Goal: Transaction & Acquisition: Purchase product/service

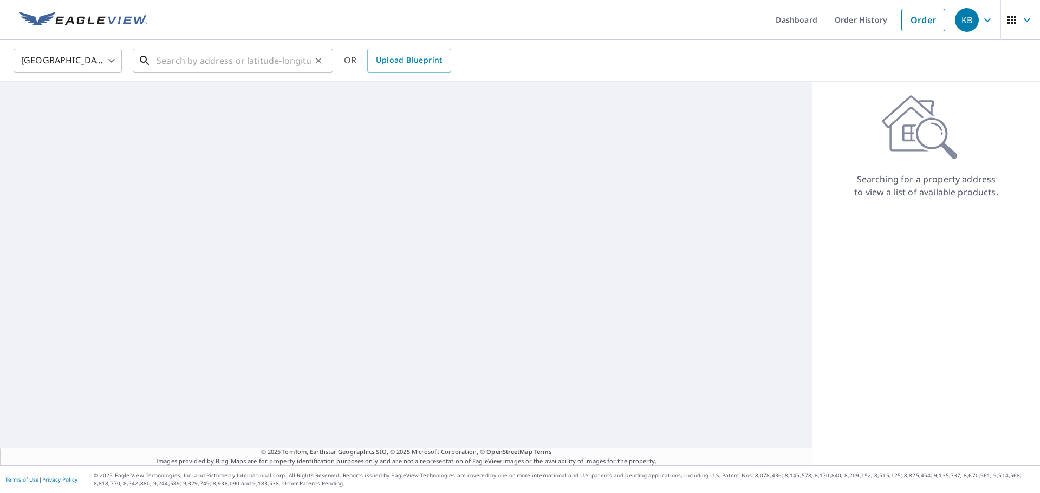
click at [182, 67] on input "text" at bounding box center [234, 60] width 154 height 30
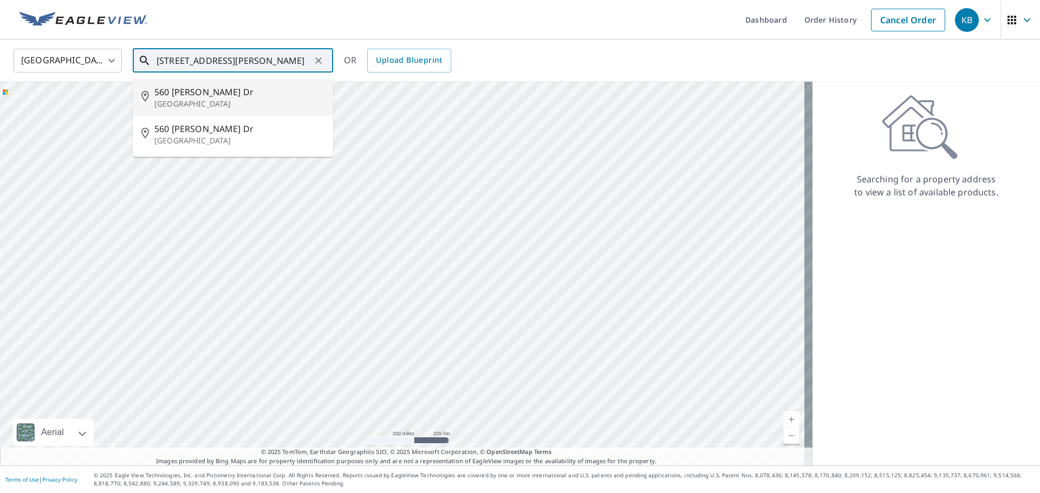
click at [220, 101] on p "[GEOGRAPHIC_DATA]" at bounding box center [239, 104] width 170 height 11
type input "[STREET_ADDRESS][PERSON_NAME][PERSON_NAME]"
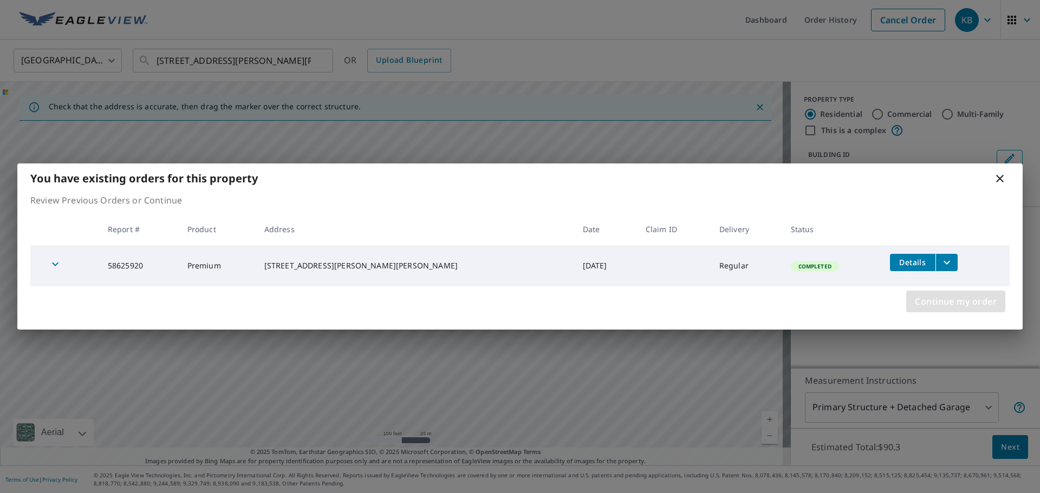
click at [957, 303] on span "Continue my order" at bounding box center [956, 301] width 82 height 15
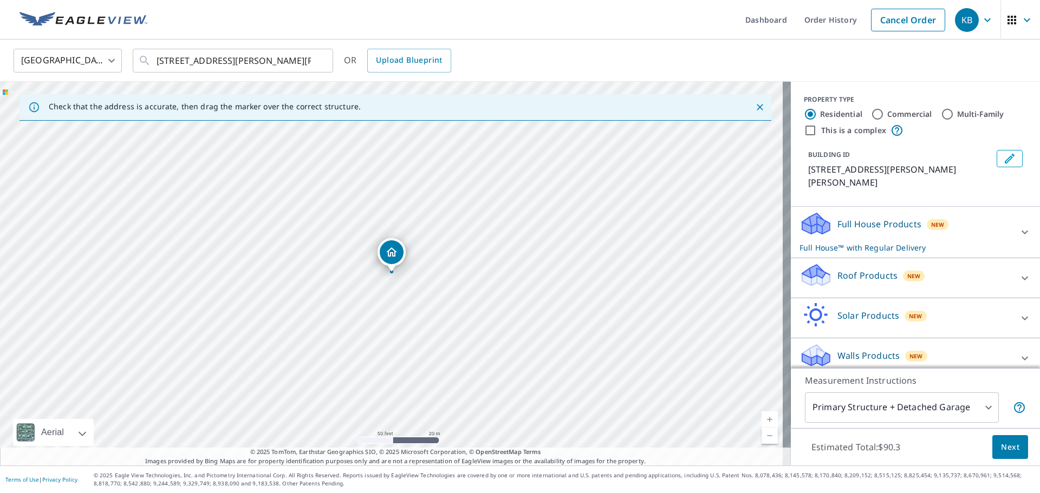
click at [859, 269] on p "Roof Products" at bounding box center [867, 275] width 60 height 13
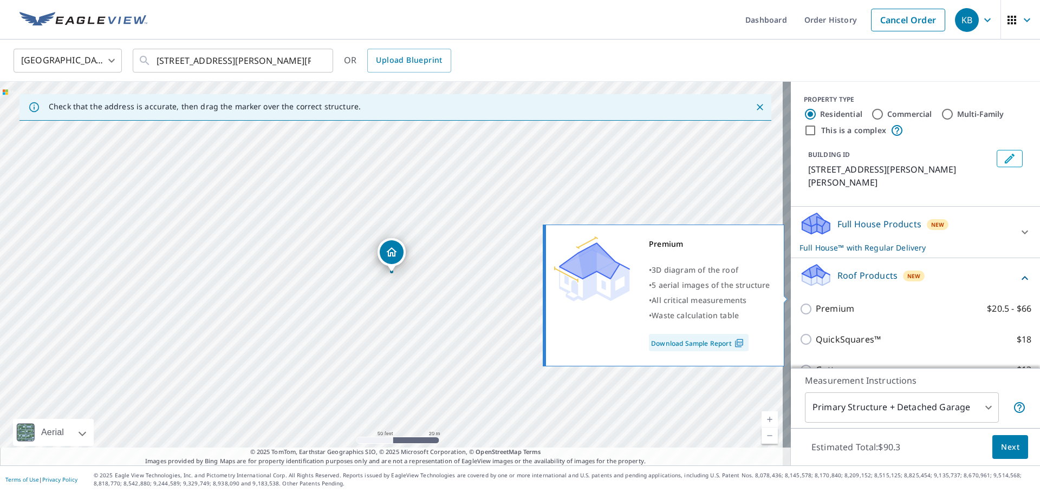
click at [840, 302] on p "Premium" at bounding box center [835, 309] width 38 height 14
click at [816, 303] on input "Premium $20.5 - $66" at bounding box center [807, 309] width 16 height 13
checkbox input "true"
checkbox input "false"
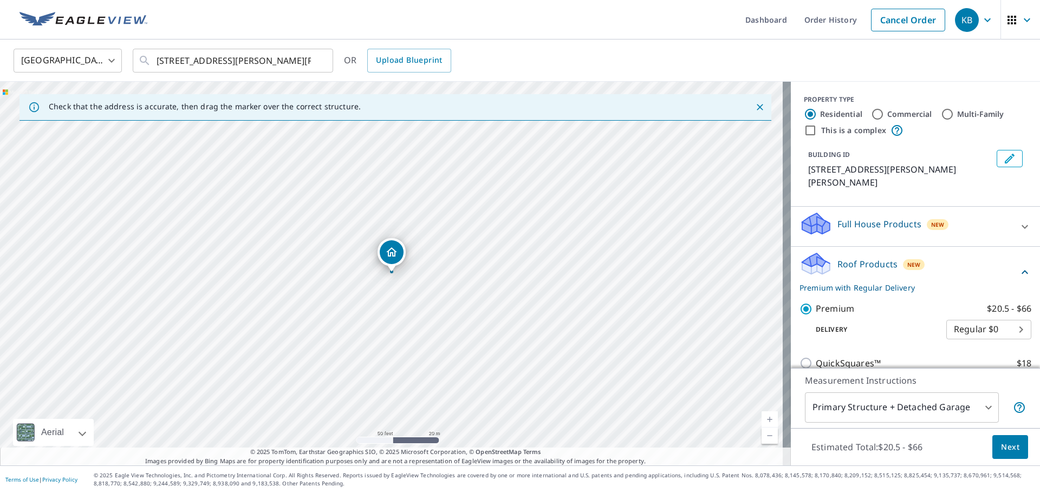
click at [989, 468] on footer "Terms of Use | Privacy Policy © 2025 Eagle View Technologies, Inc. and Pictomet…" at bounding box center [520, 480] width 1040 height 28
click at [1010, 436] on button "Next" at bounding box center [1010, 447] width 36 height 24
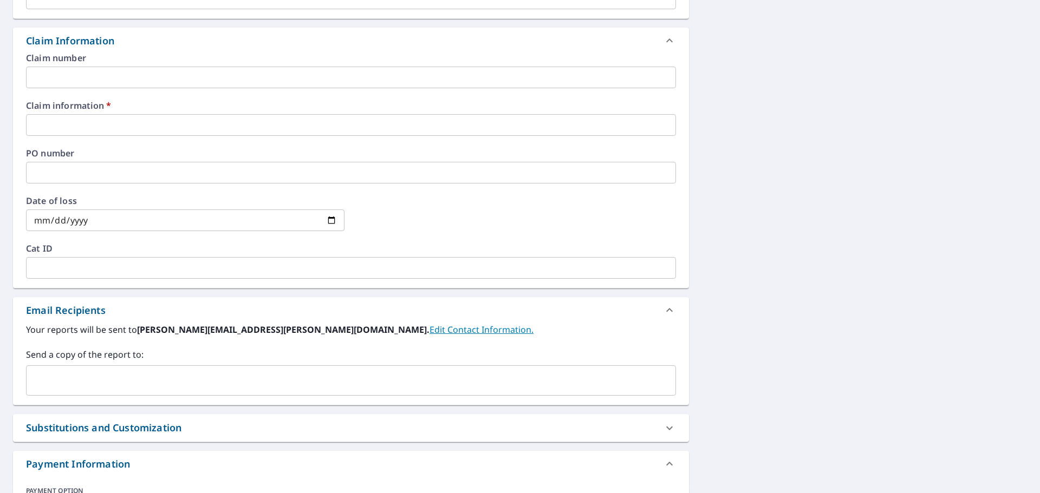
scroll to position [379, 0]
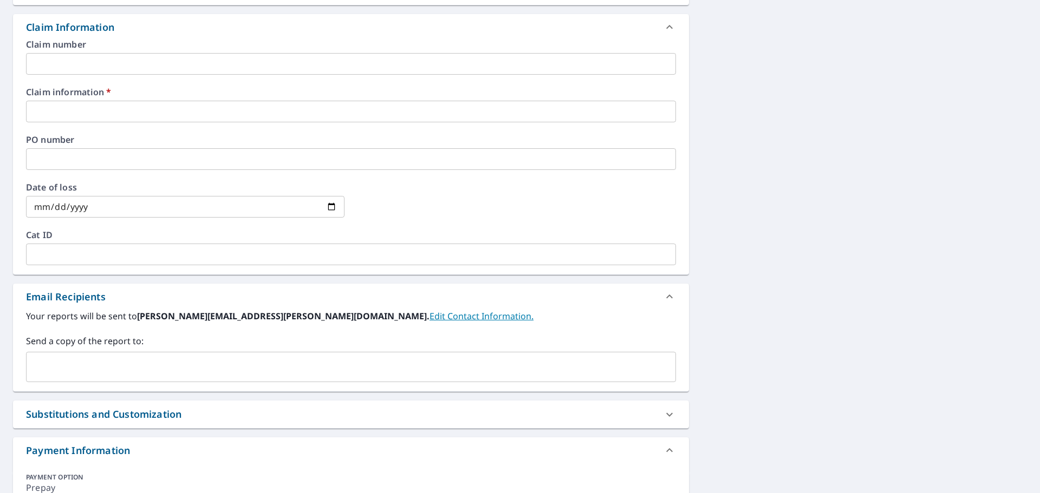
click at [153, 128] on div "Claim number ​ Claim information   * ​ PO number ​ Date of loss ​ Cat ID ​" at bounding box center [351, 157] width 676 height 234
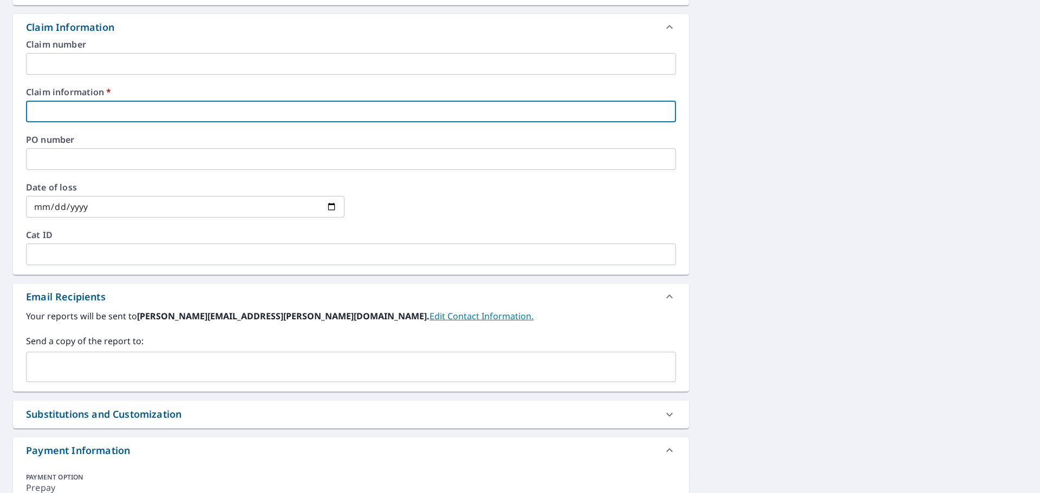
click at [153, 117] on input "text" at bounding box center [351, 112] width 650 height 22
type input "5"
checkbox input "true"
type input "59"
checkbox input "true"
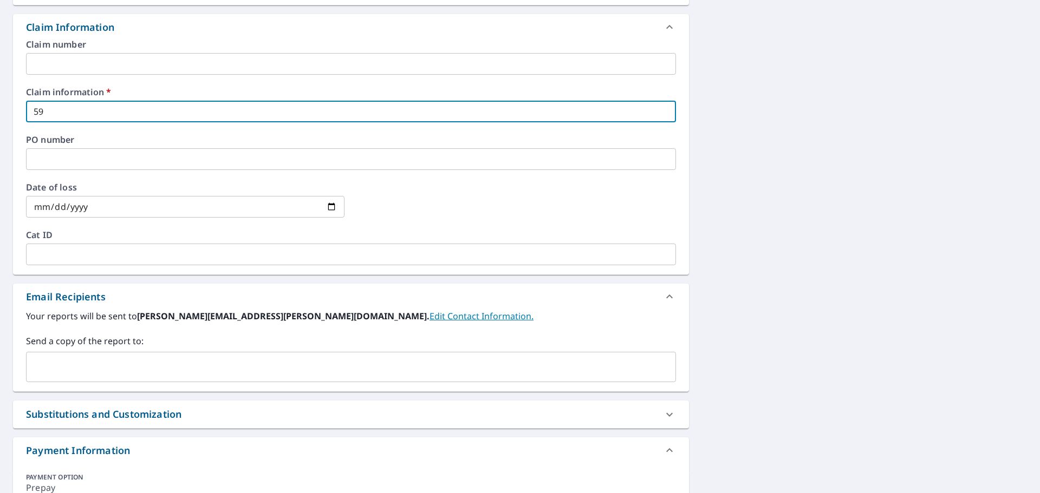
type input "591"
checkbox input "true"
type input "5911"
checkbox input "true"
type input "59118"
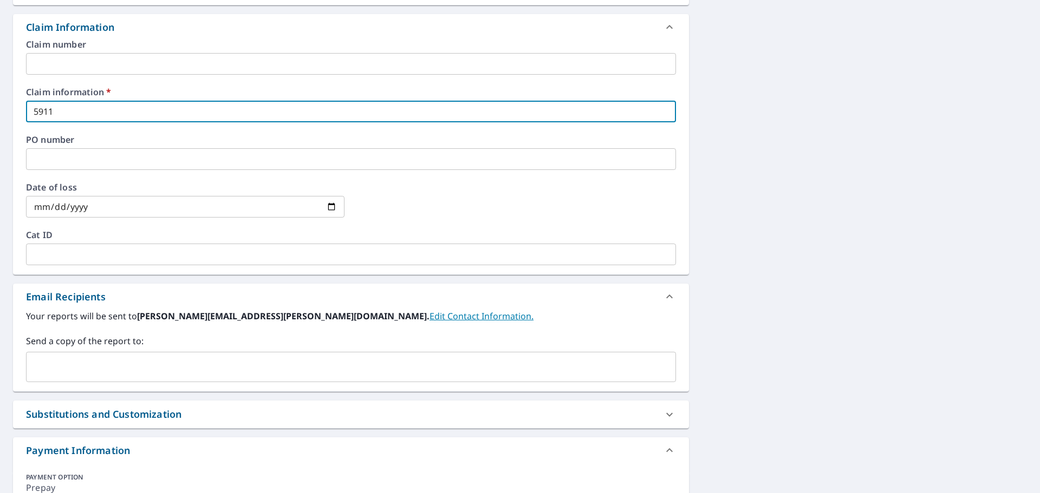
checkbox input "true"
type input "591182"
checkbox input "true"
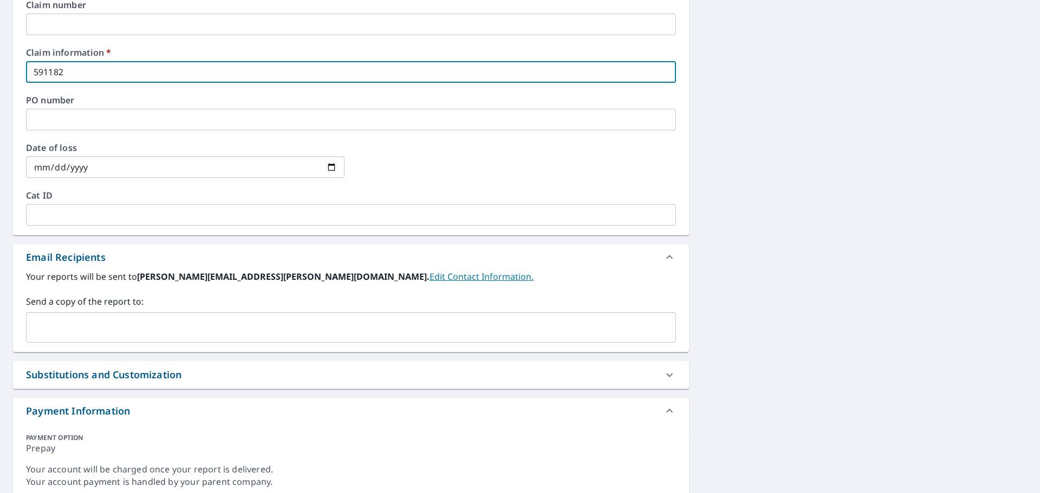
scroll to position [459, 0]
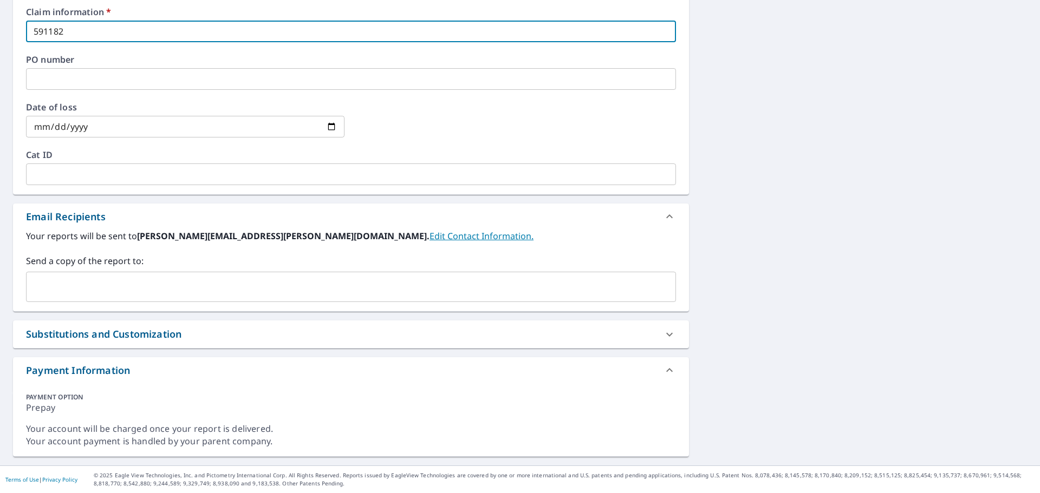
type input "591182"
click at [126, 278] on input "text" at bounding box center [343, 287] width 624 height 21
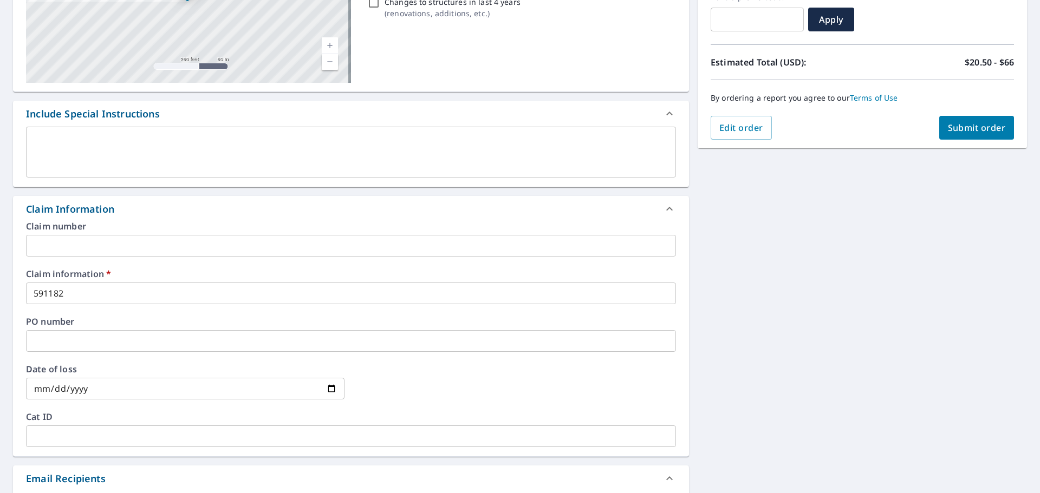
scroll to position [188, 0]
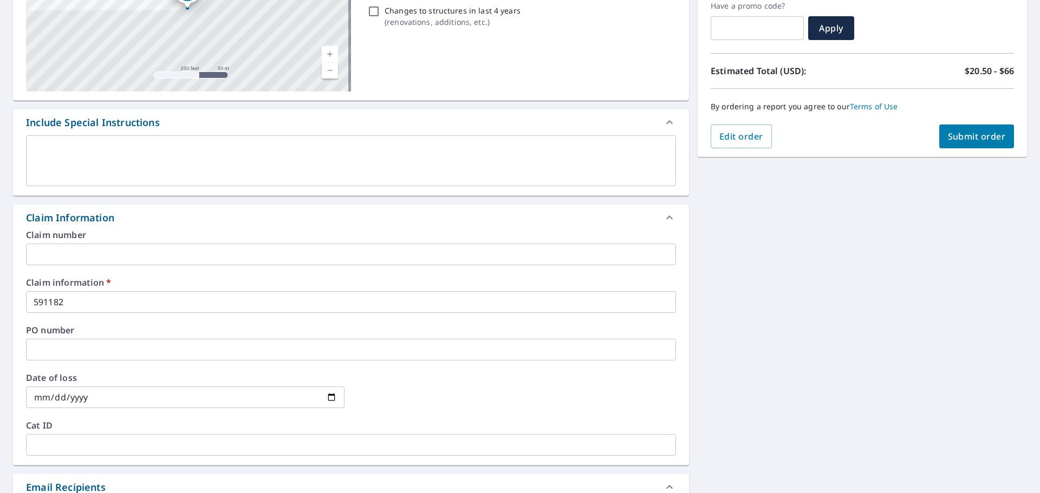
type input "[EMAIL_ADDRESS][PERSON_NAME][DOMAIN_NAME]"
click at [967, 145] on button "Submit order" at bounding box center [976, 137] width 75 height 24
checkbox input "true"
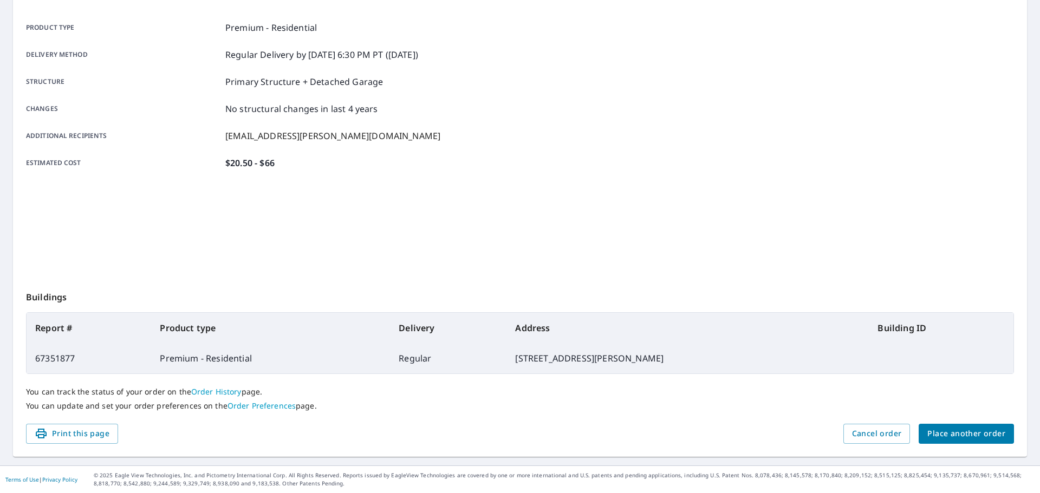
scroll to position [144, 0]
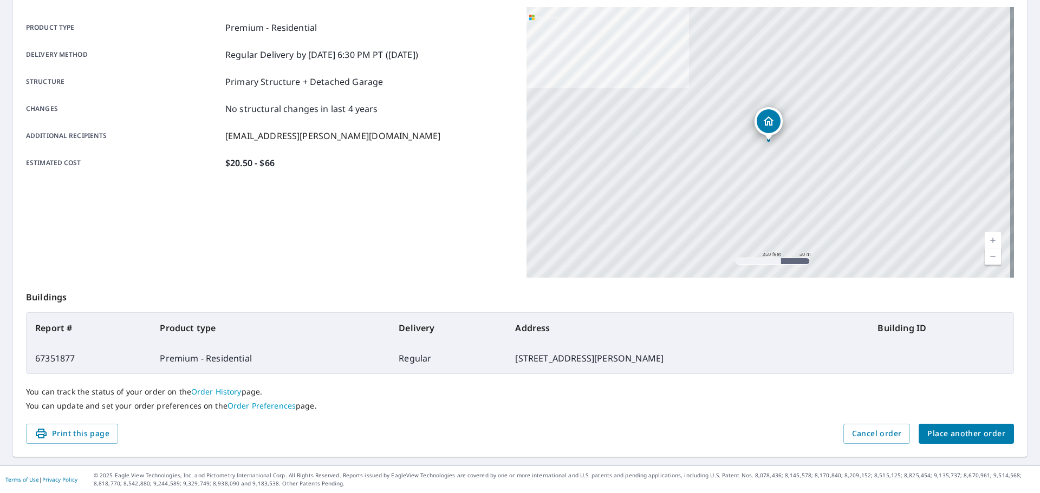
click at [972, 429] on span "Place another order" at bounding box center [966, 434] width 78 height 14
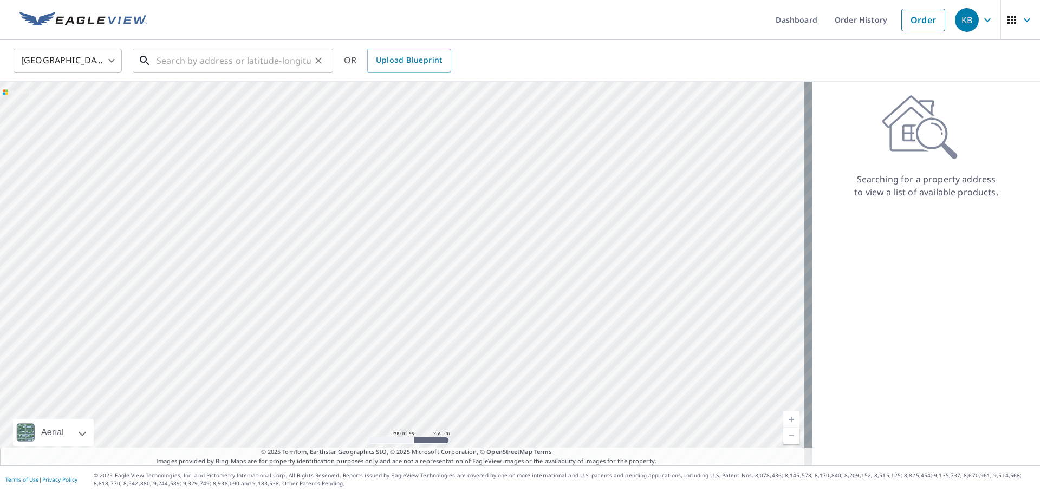
click at [207, 64] on input "text" at bounding box center [234, 60] width 154 height 30
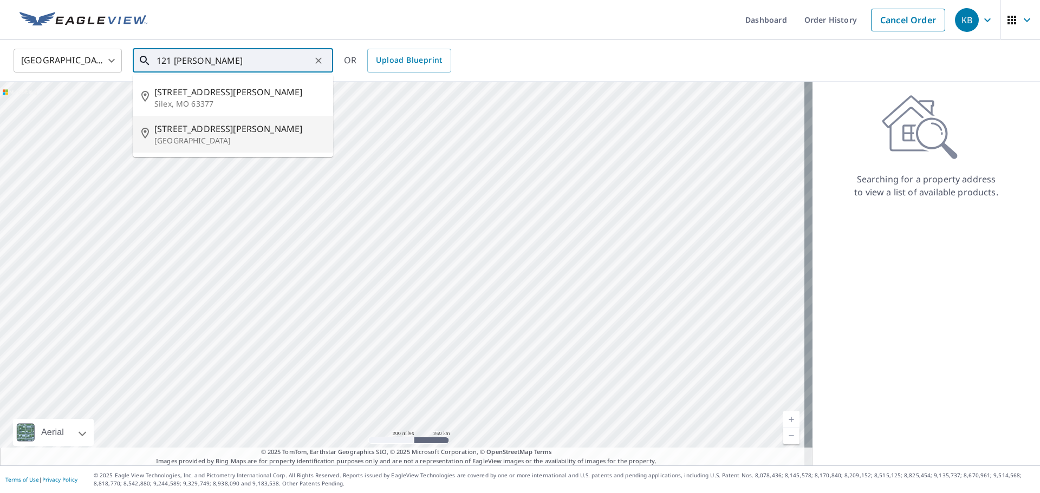
click at [214, 140] on p "[GEOGRAPHIC_DATA]" at bounding box center [239, 140] width 170 height 11
type input "[STREET_ADDRESS][PERSON_NAME]"
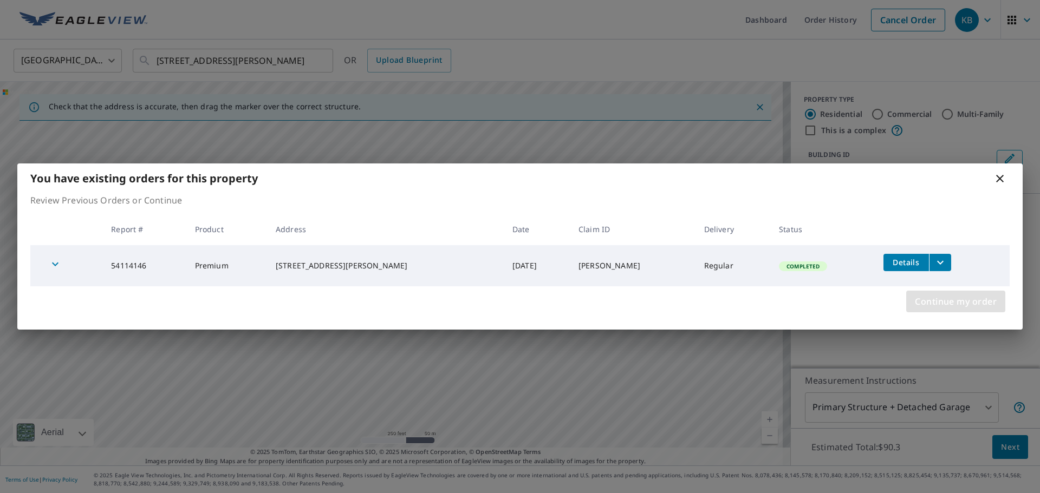
click at [961, 297] on span "Continue my order" at bounding box center [956, 301] width 82 height 15
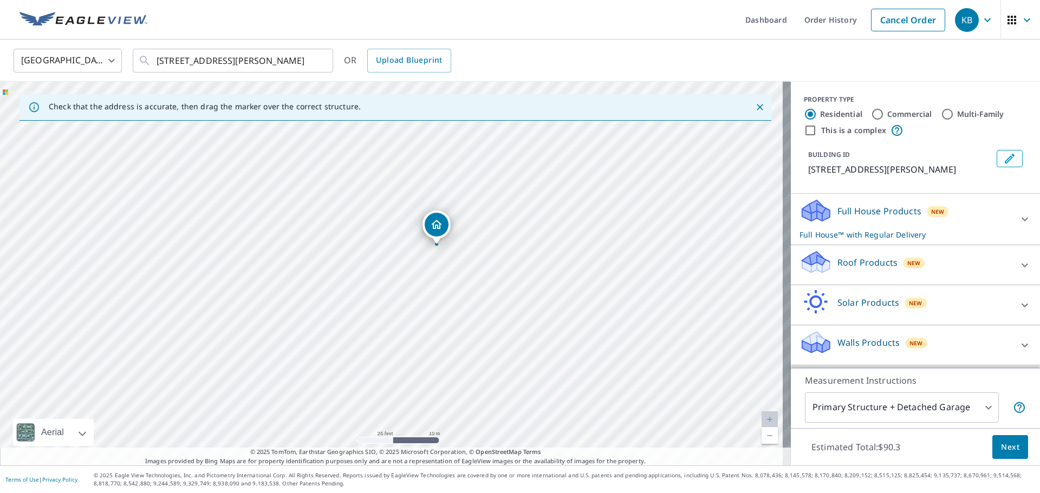
click at [866, 269] on p "Roof Products" at bounding box center [867, 262] width 60 height 13
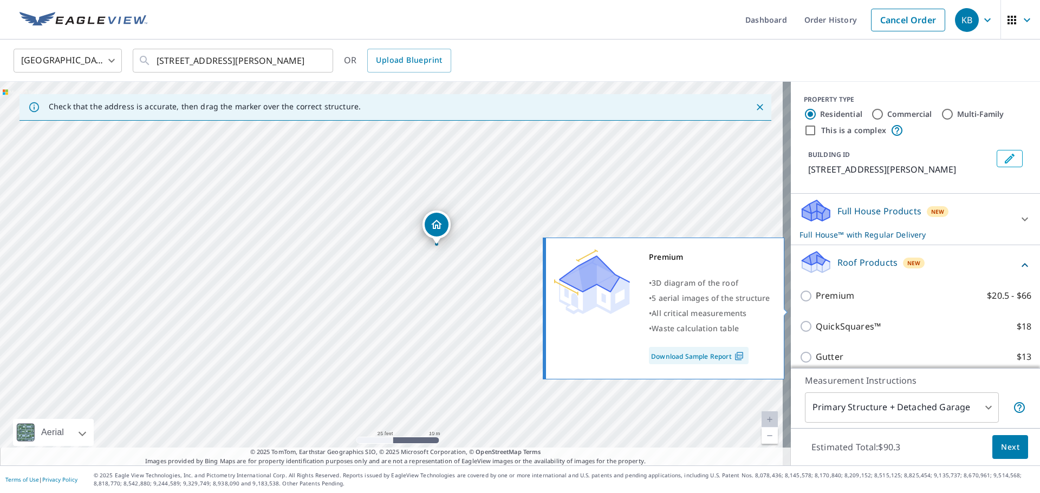
click at [840, 303] on p "Premium" at bounding box center [835, 296] width 38 height 14
click at [816, 303] on input "Premium $20.5 - $66" at bounding box center [807, 296] width 16 height 13
checkbox input "true"
checkbox input "false"
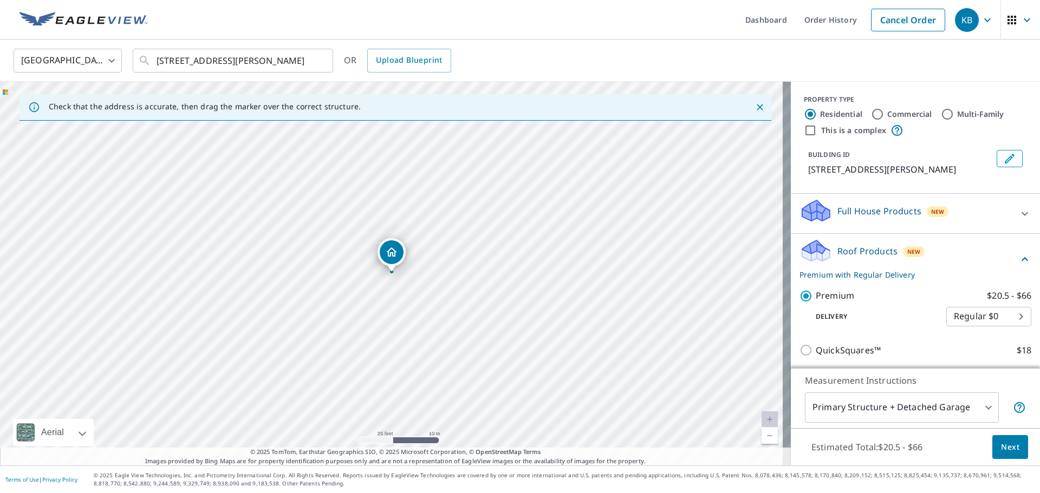
click at [1001, 444] on span "Next" at bounding box center [1010, 448] width 18 height 14
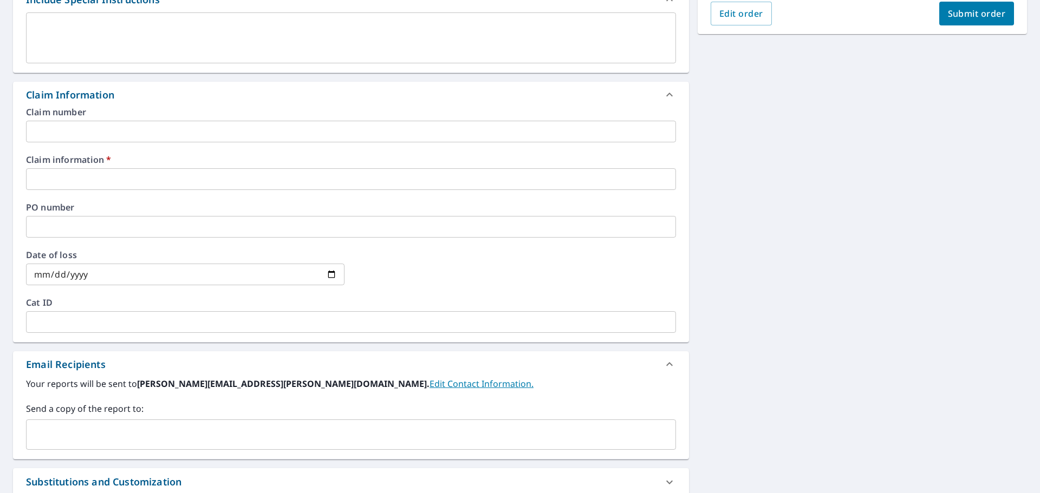
click at [184, 173] on input "text" at bounding box center [351, 179] width 650 height 22
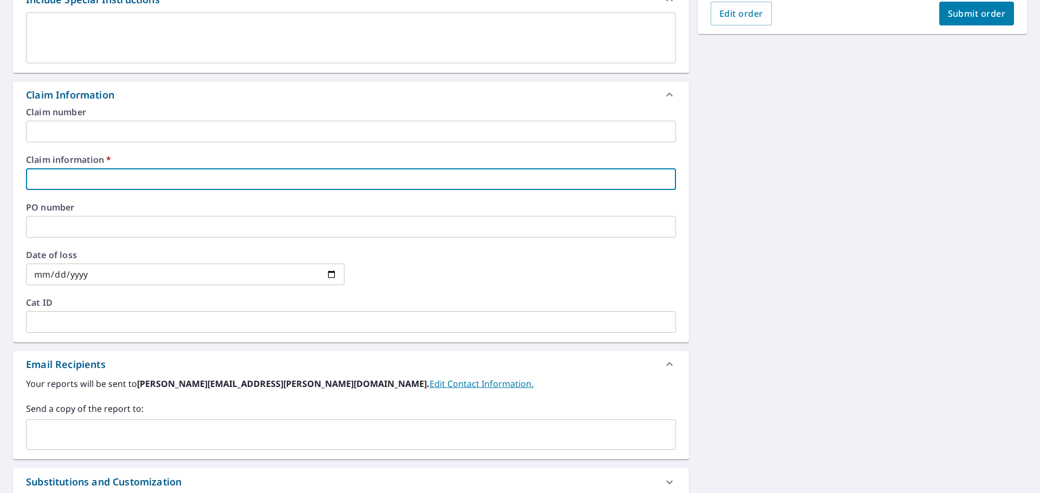
scroll to position [325, 0]
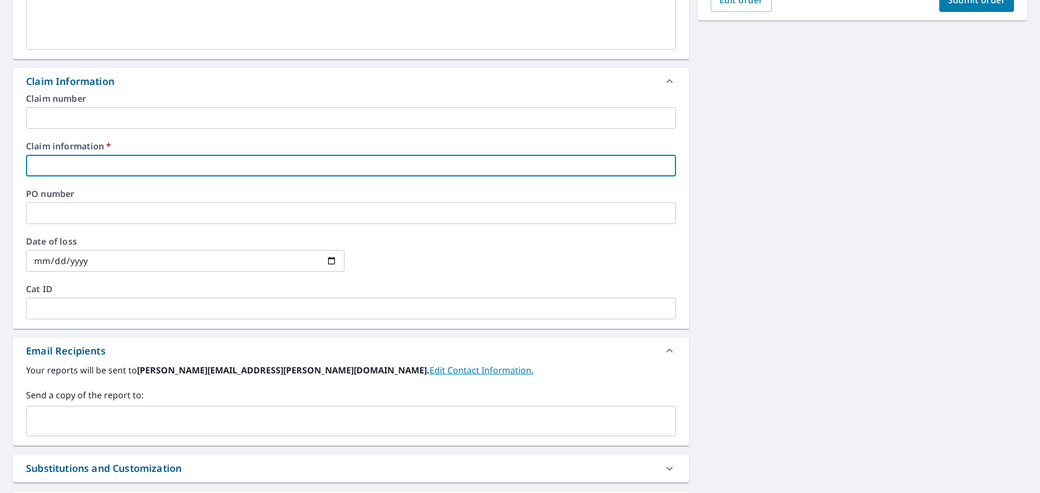
type input "5"
checkbox input "true"
type input "59"
checkbox input "true"
type input "591"
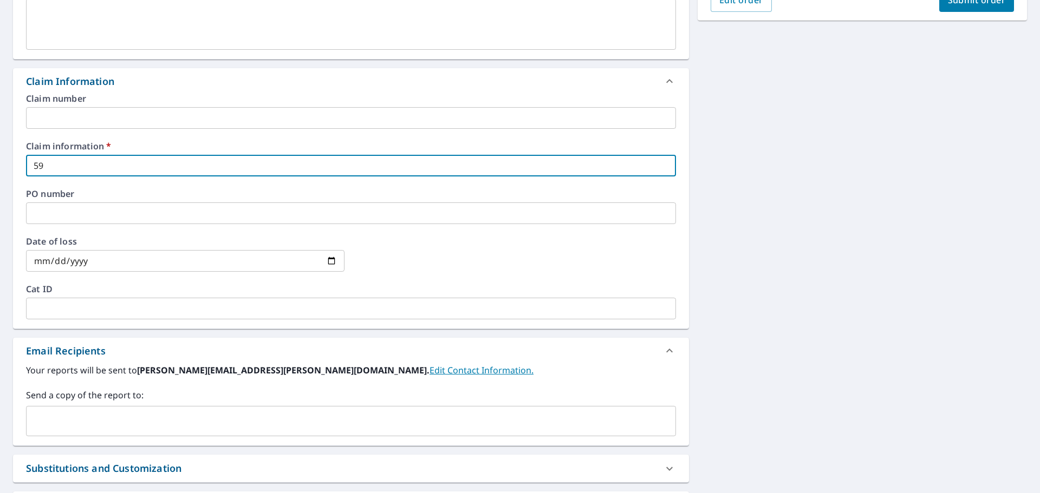
checkbox input "true"
type input "5911"
checkbox input "true"
type input "59118"
checkbox input "true"
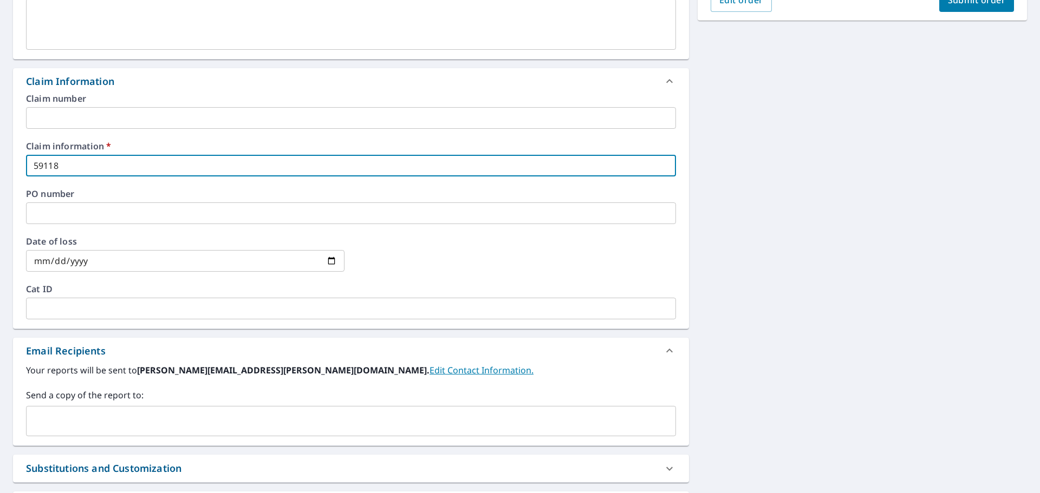
type input "591182"
checkbox input "true"
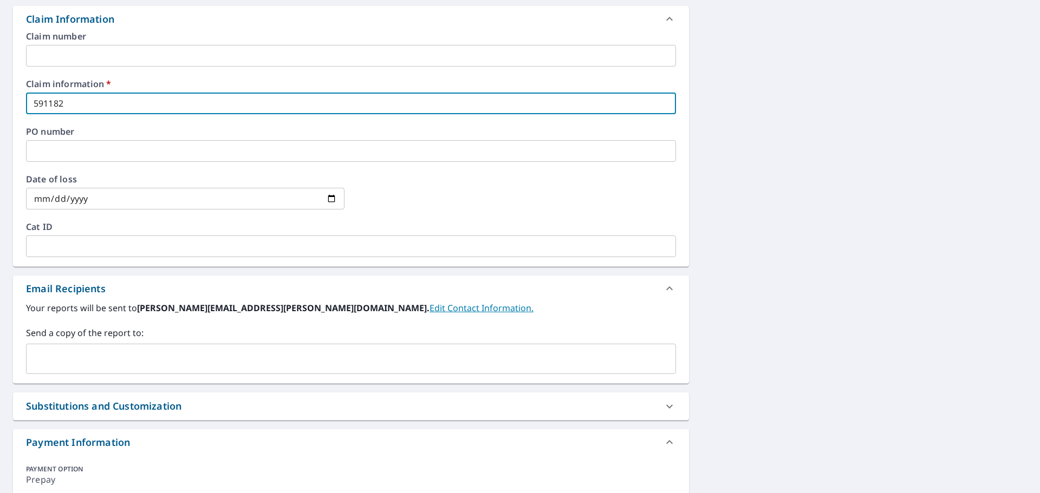
scroll to position [459, 0]
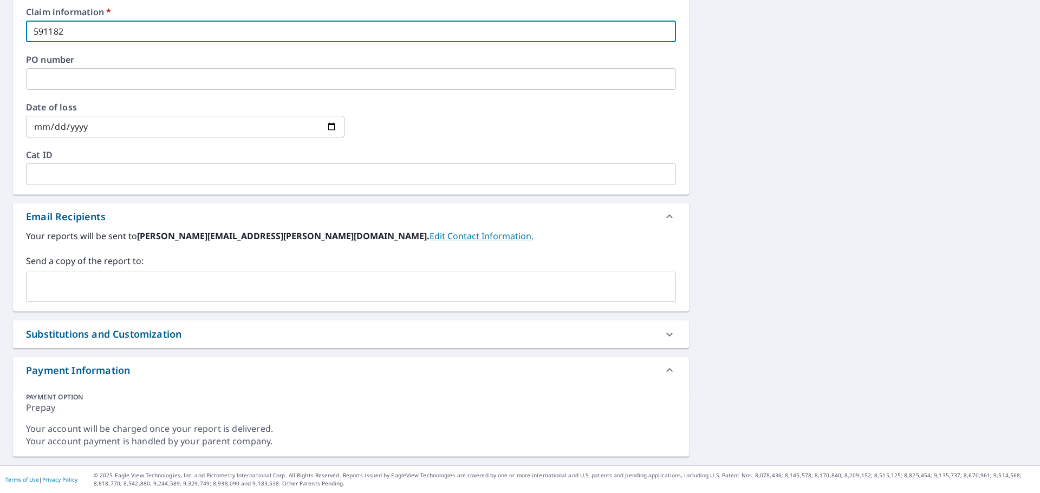
type input "591182"
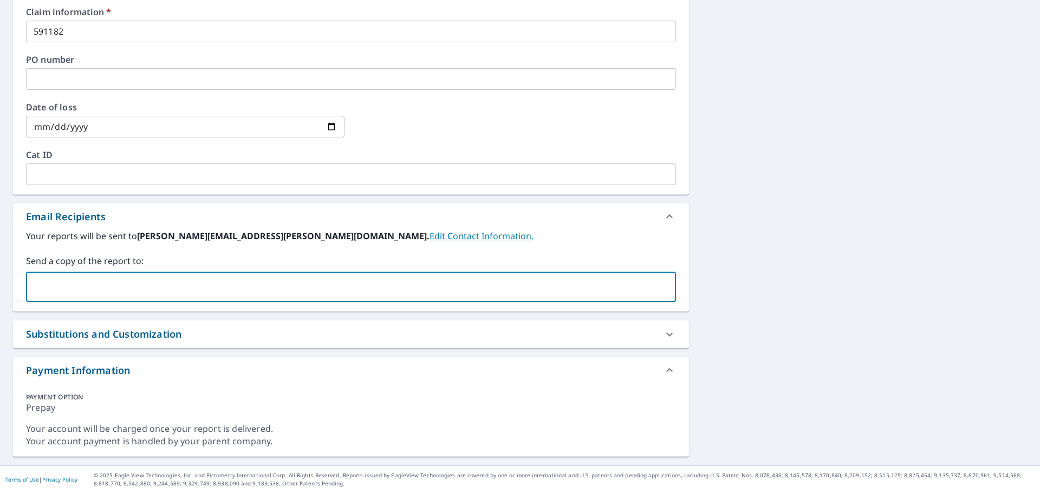
click at [118, 284] on input "text" at bounding box center [343, 287] width 624 height 21
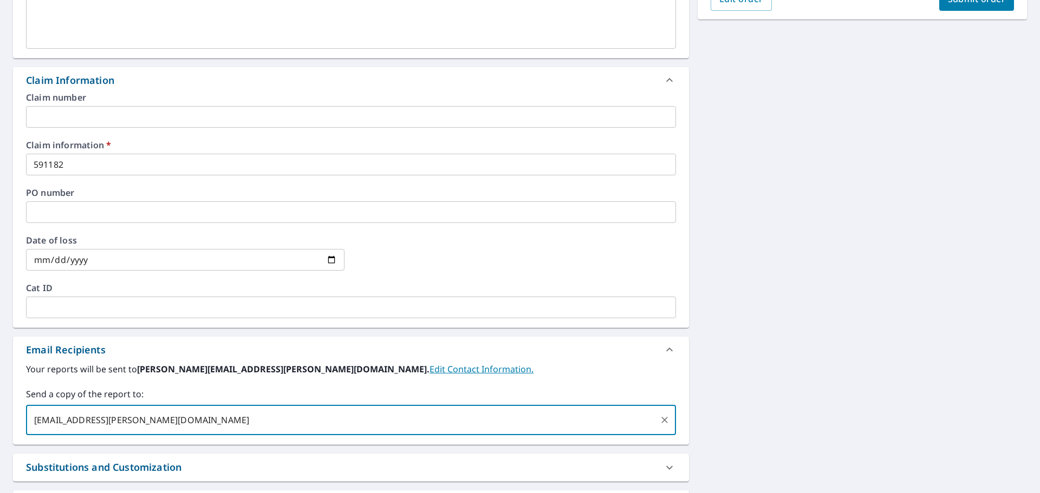
scroll to position [121, 0]
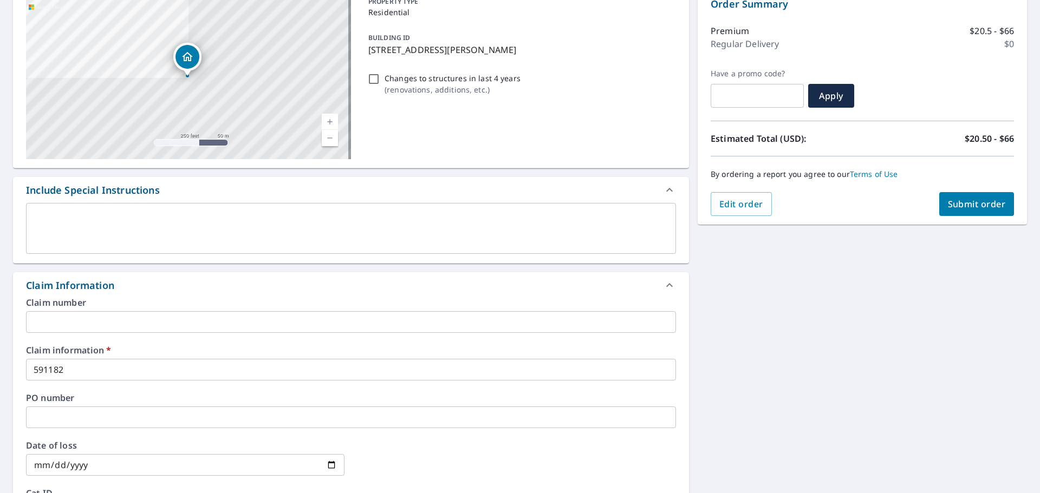
type input "[EMAIL_ADDRESS][PERSON_NAME][DOMAIN_NAME]"
click at [972, 194] on button "Submit order" at bounding box center [976, 204] width 75 height 24
checkbox input "true"
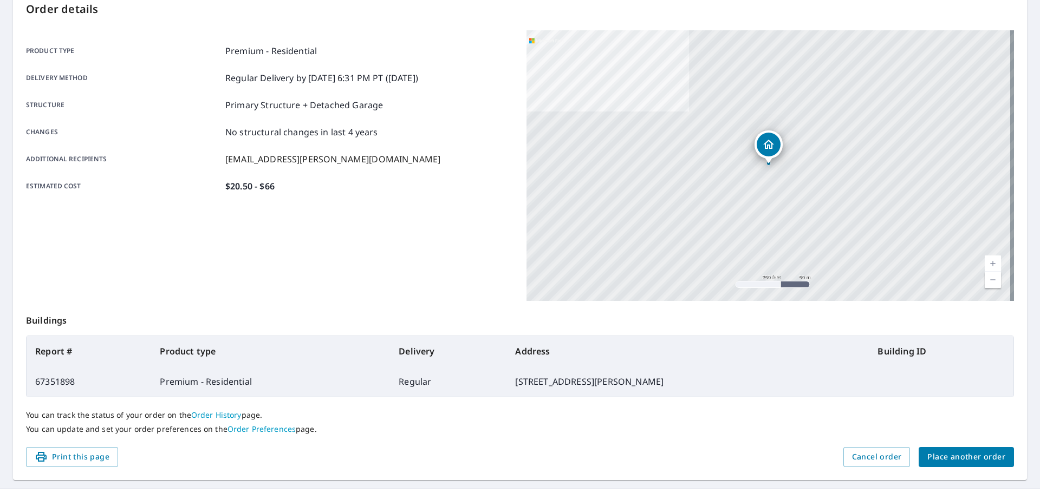
click at [1028, 469] on main "Order details Product type Premium - Residential Delivery method Regular Delive…" at bounding box center [520, 234] width 1040 height 510
click at [968, 449] on button "Place another order" at bounding box center [965, 457] width 95 height 20
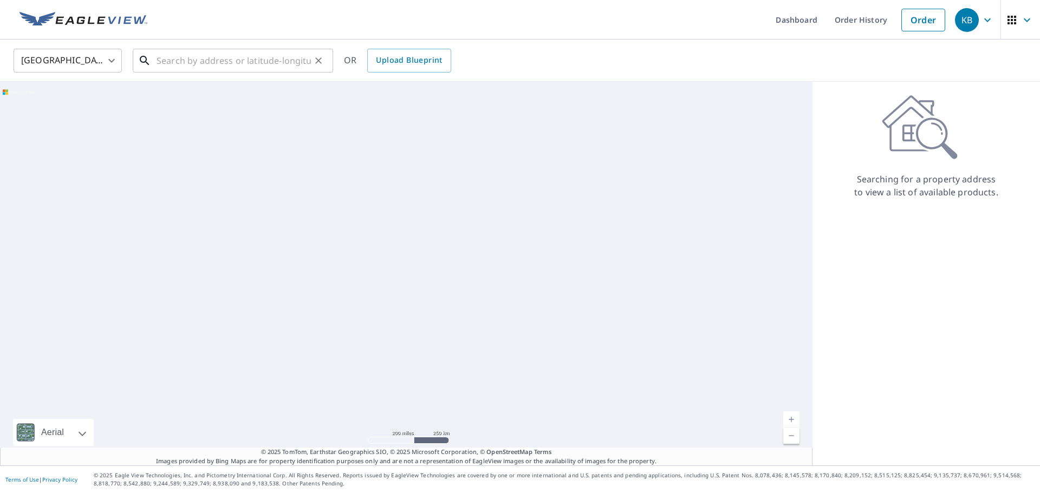
click at [261, 59] on input "text" at bounding box center [234, 60] width 154 height 30
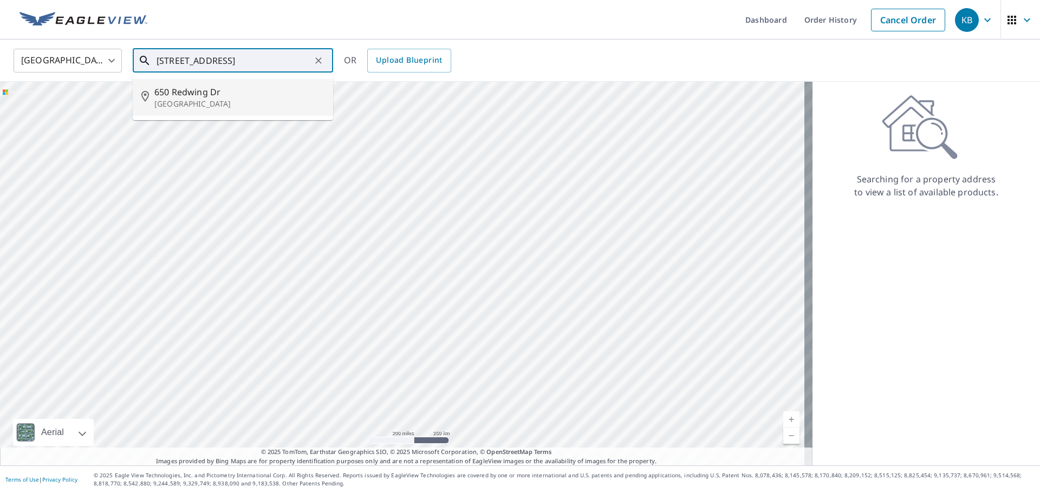
click at [225, 113] on li "[STREET_ADDRESS][PERSON_NAME]" at bounding box center [233, 97] width 200 height 37
type input "[STREET_ADDRESS][PERSON_NAME]"
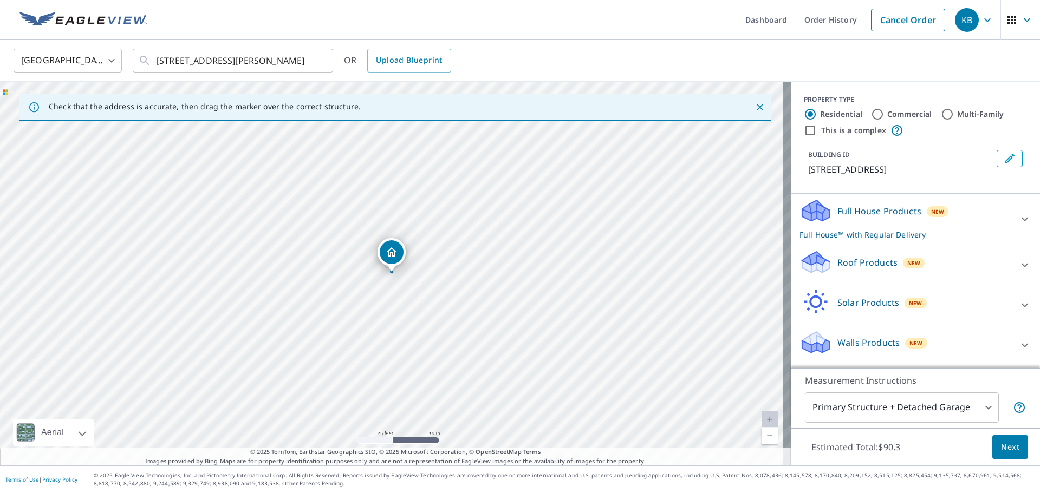
click at [858, 266] on p "Roof Products" at bounding box center [867, 262] width 60 height 13
click at [844, 304] on div "Premium $20.5 - $66" at bounding box center [915, 296] width 232 height 31
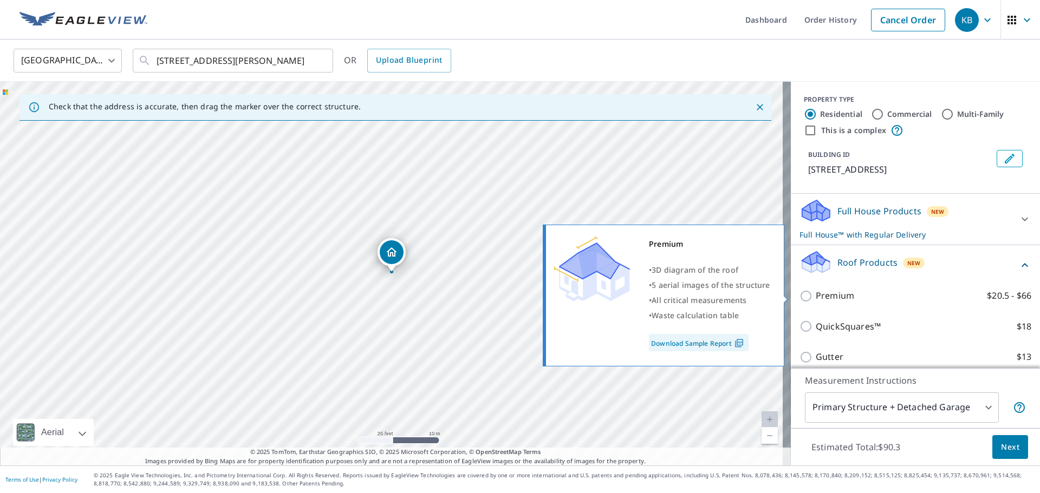
click at [831, 295] on p "Premium" at bounding box center [835, 296] width 38 height 14
click at [816, 295] on input "Premium $20.5 - $66" at bounding box center [807, 296] width 16 height 13
checkbox input "true"
checkbox input "false"
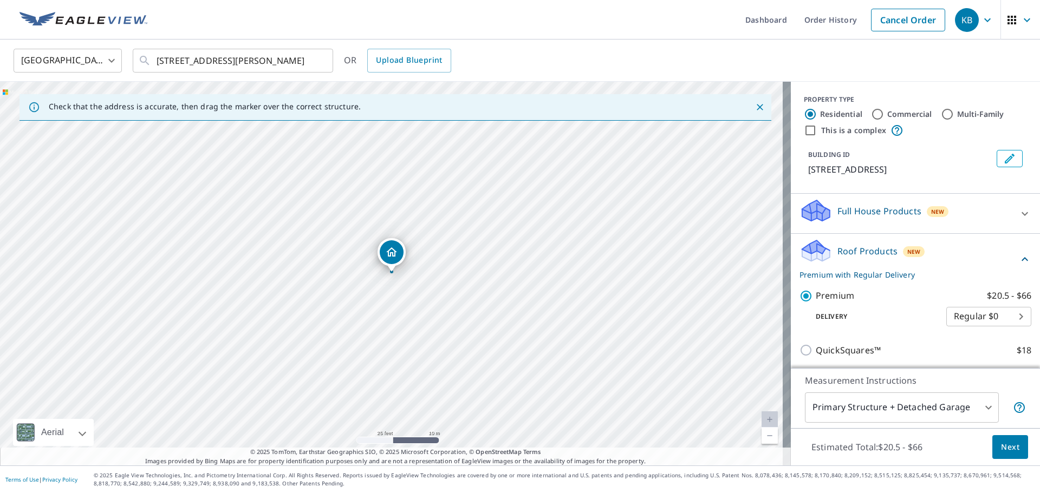
click at [1006, 449] on span "Next" at bounding box center [1010, 448] width 18 height 14
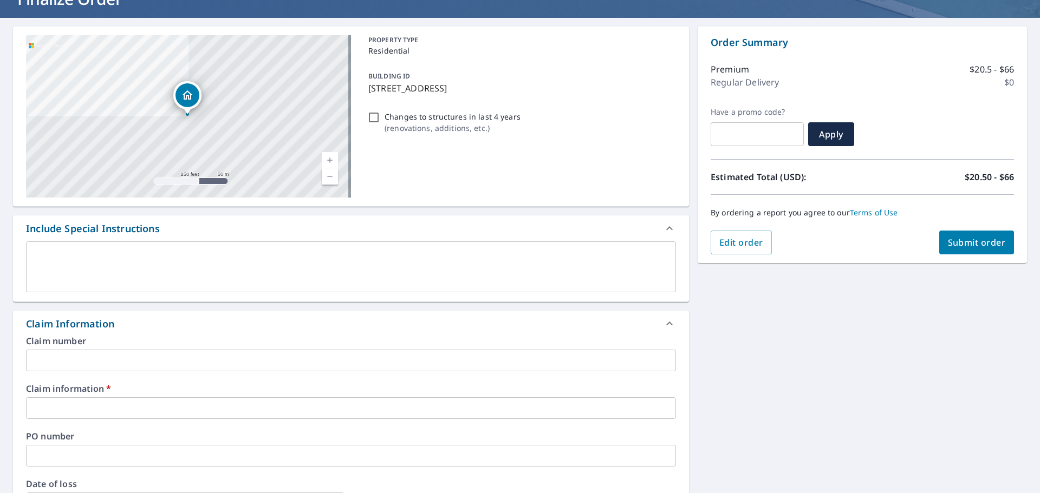
scroll to position [244, 0]
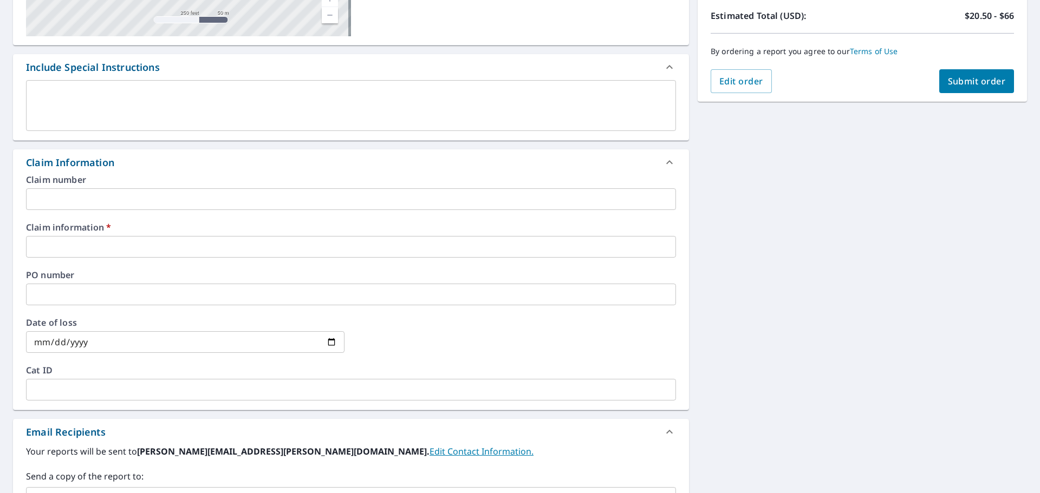
click at [166, 246] on input "text" at bounding box center [351, 247] width 650 height 22
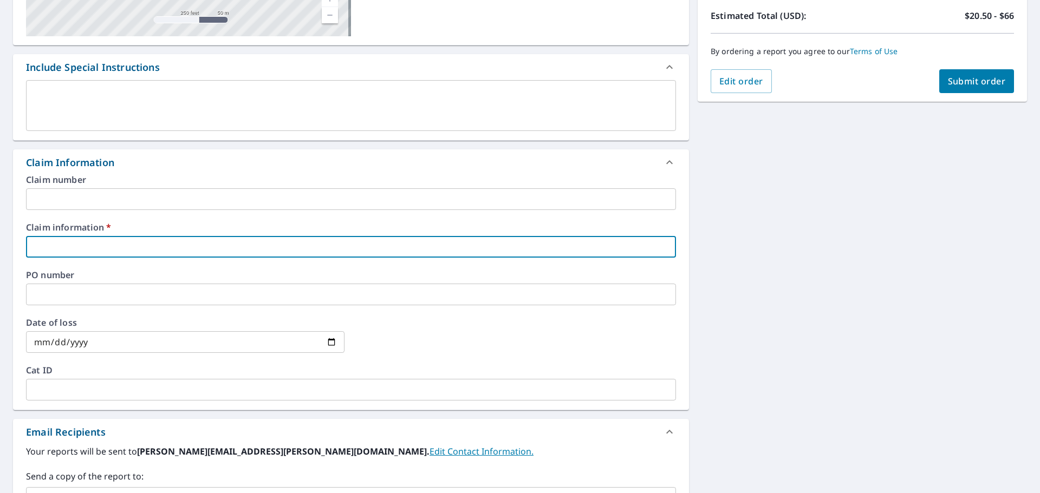
type input "5"
checkbox input "true"
type input "59"
checkbox input "true"
type input "591"
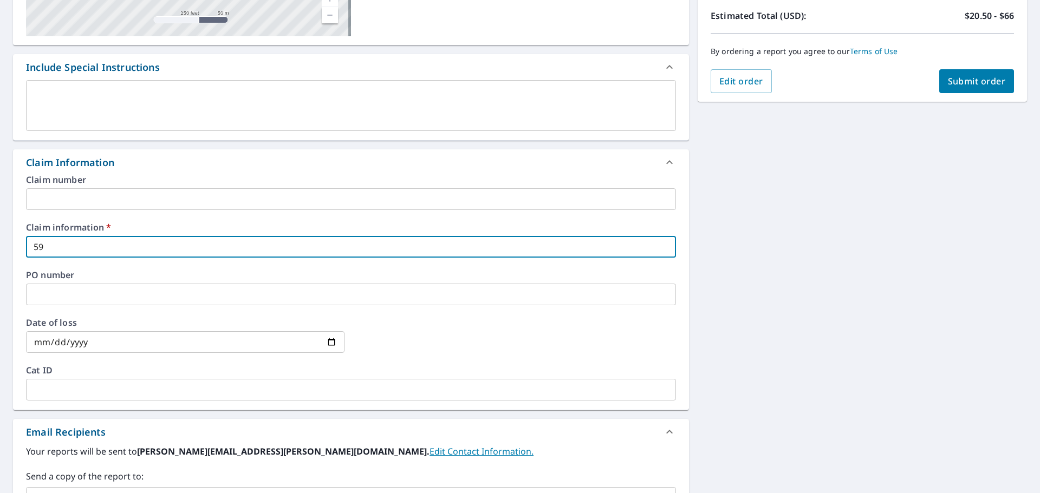
checkbox input "true"
type input "5911"
checkbox input "true"
type input "59118"
checkbox input "true"
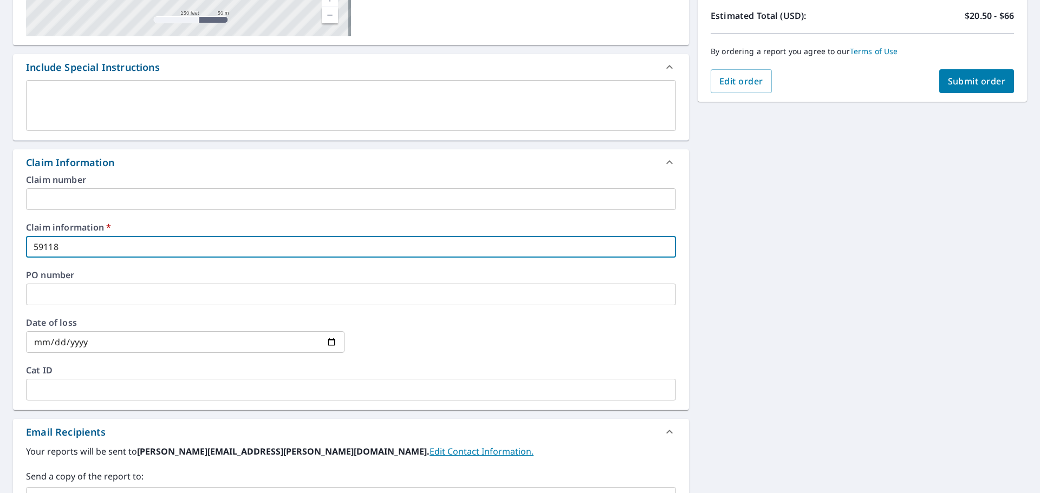
type input "591182"
checkbox input "true"
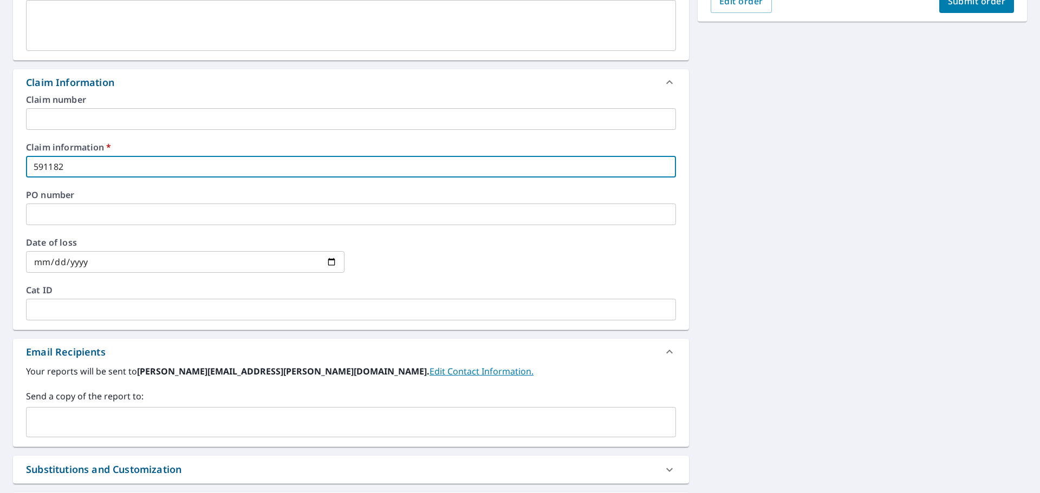
scroll to position [459, 0]
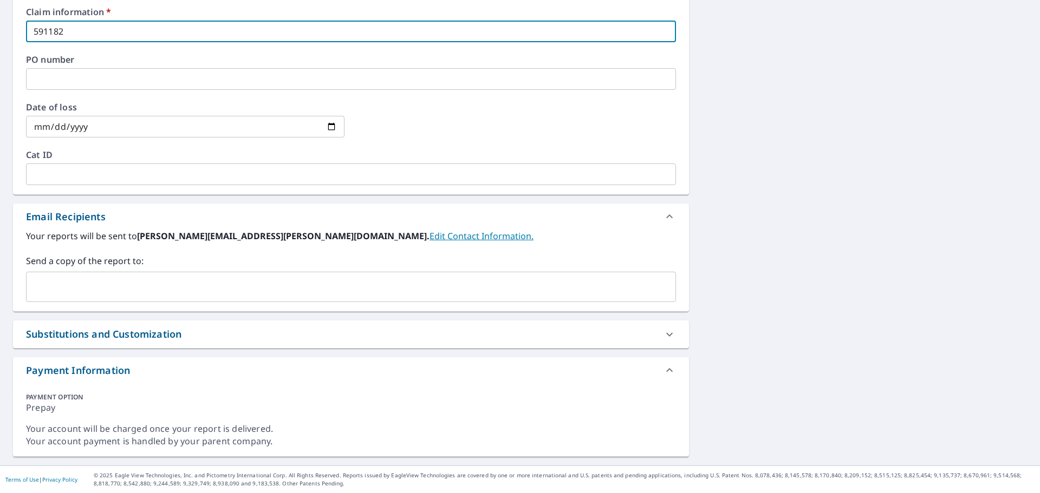
click at [124, 275] on div "​" at bounding box center [351, 287] width 650 height 30
type input "591182"
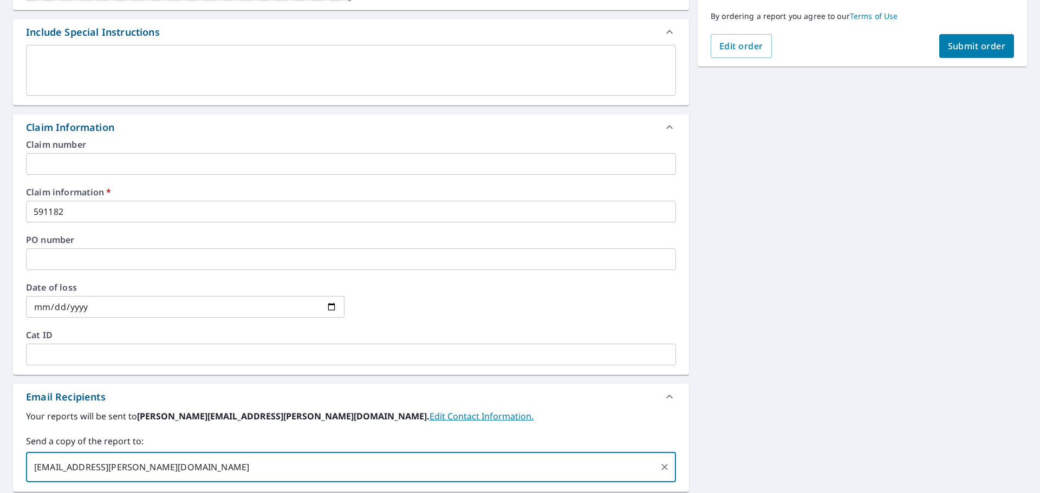
scroll to position [161, 0]
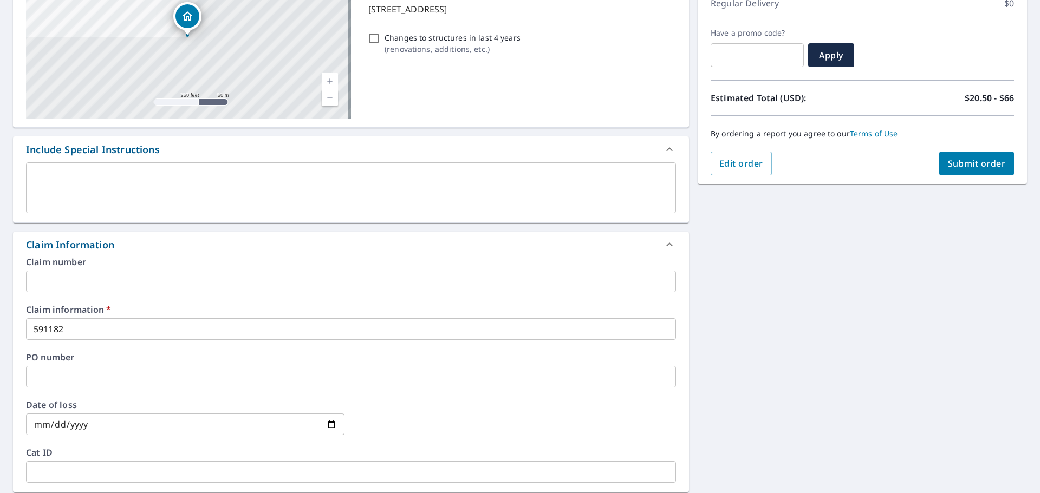
type input "[EMAIL_ADDRESS][PERSON_NAME][DOMAIN_NAME]"
click at [955, 159] on span "Submit order" at bounding box center [977, 164] width 58 height 12
checkbox input "true"
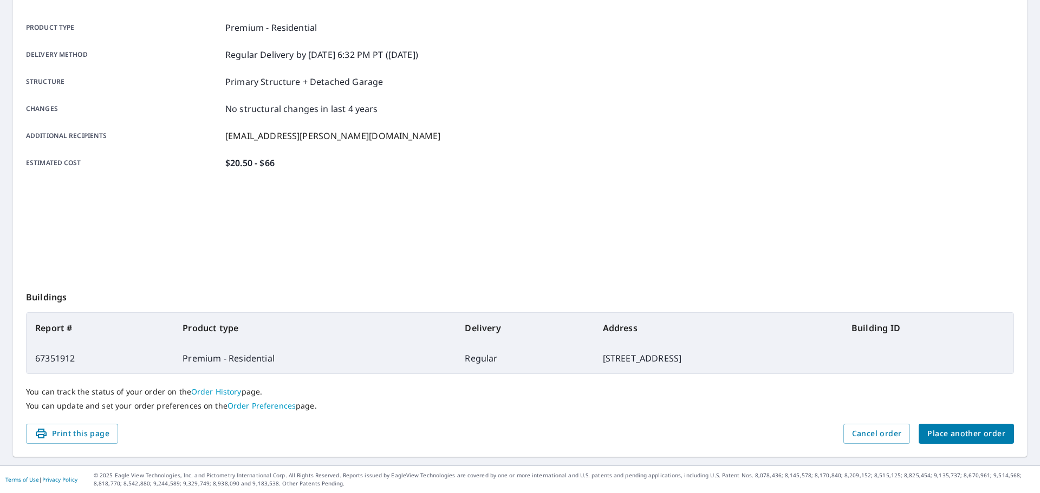
scroll to position [144, 0]
